Goal: Task Accomplishment & Management: Manage account settings

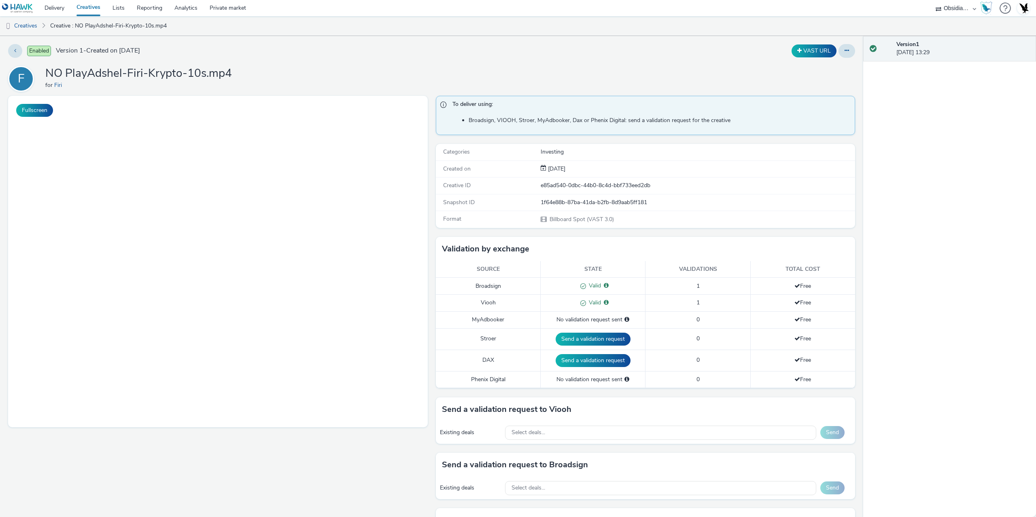
select select "8fbd4ba4-baee-43da-beb6-eb40ed677ab1"
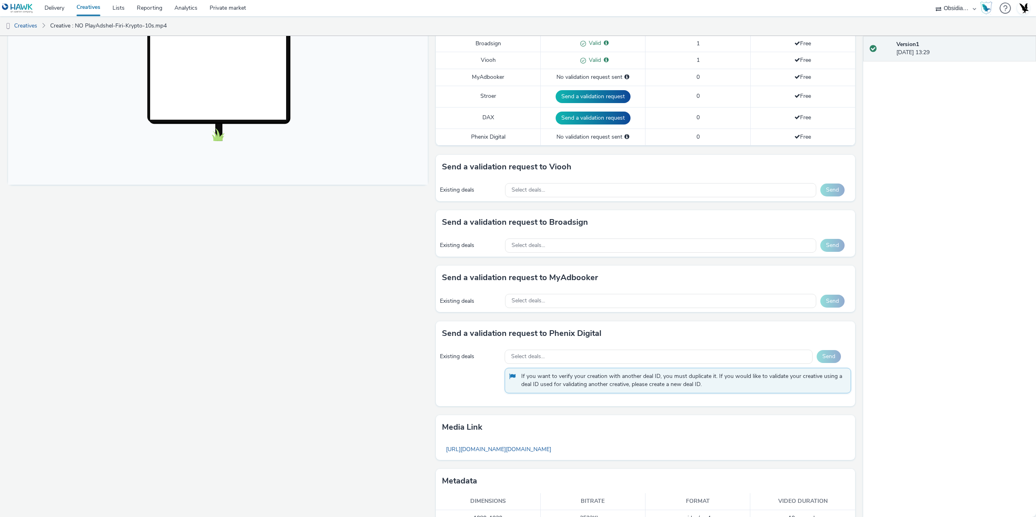
scroll to position [262, 0]
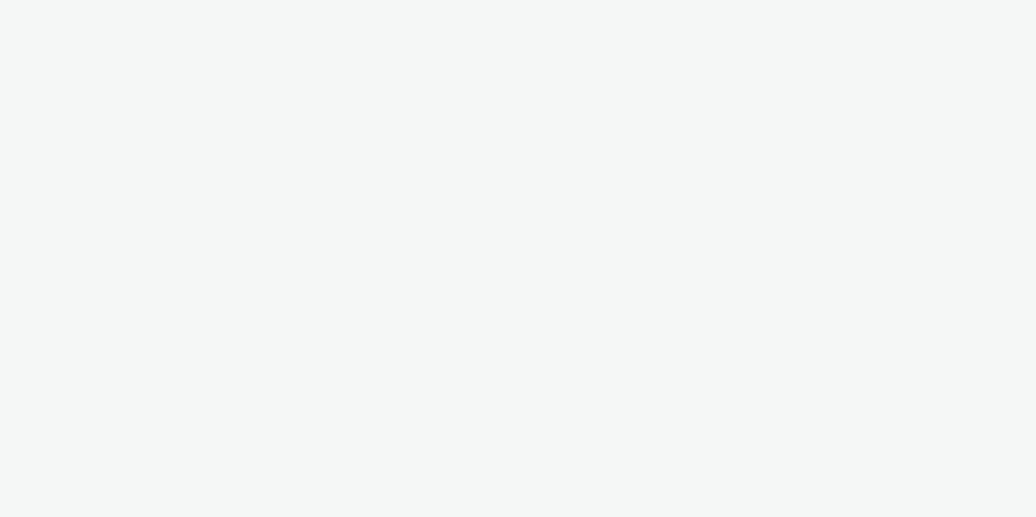
select select "8fbd4ba4-baee-43da-beb6-eb40ed677ab1"
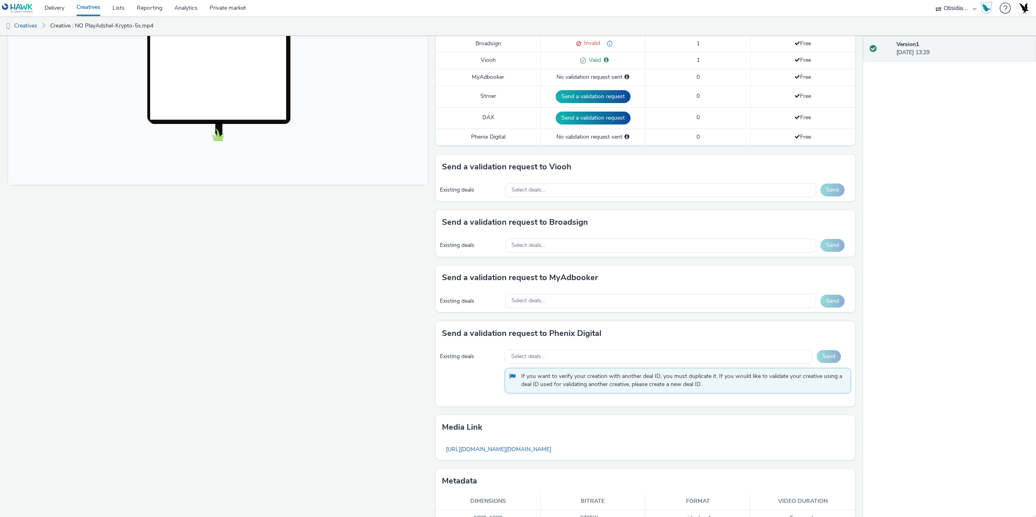
scroll to position [262, 0]
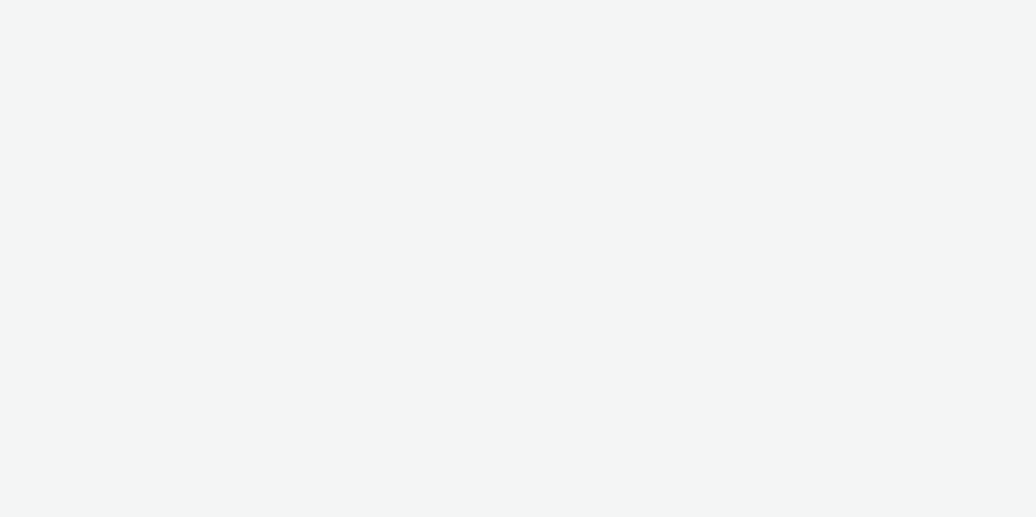
select select "8fbd4ba4-baee-43da-beb6-eb40ed677ab1"
